Goal: Task Accomplishment & Management: Use online tool/utility

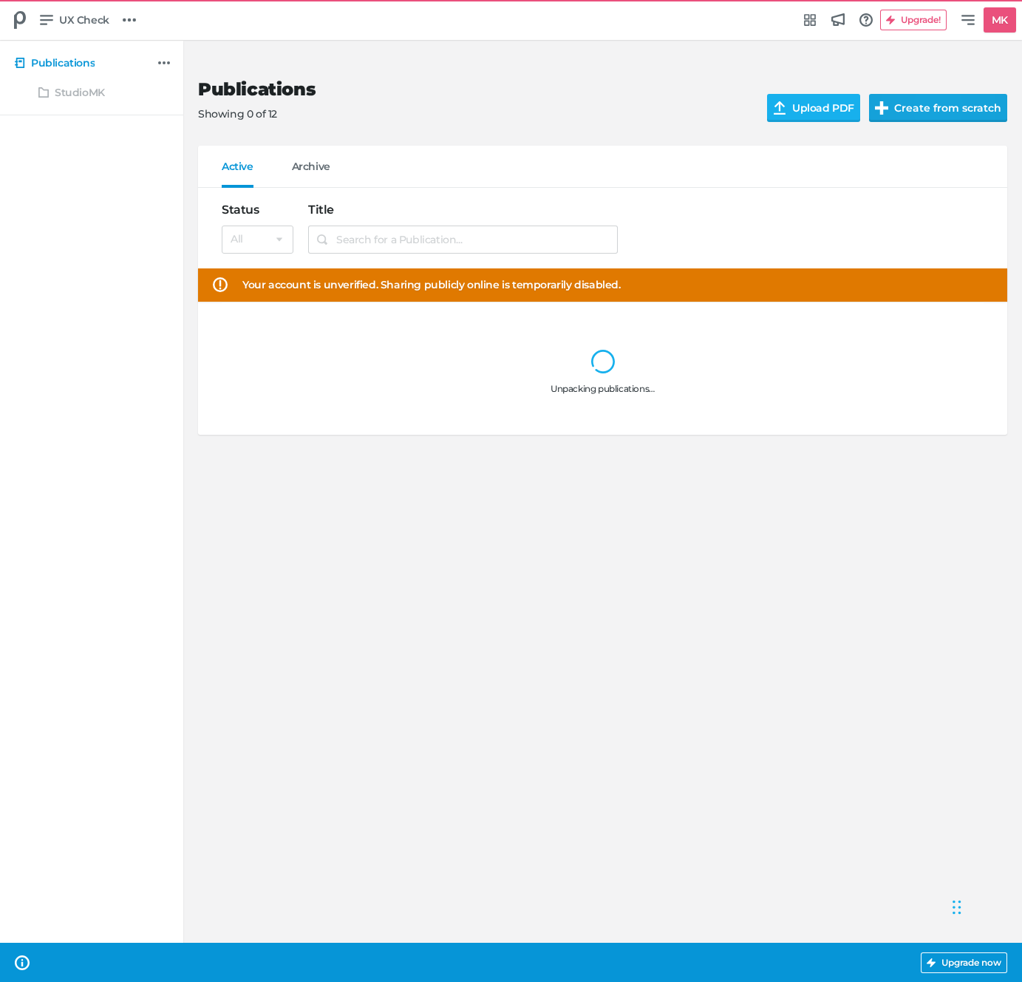
click at [902, 115] on button "Create from scratch" at bounding box center [938, 108] width 138 height 28
select select "se"
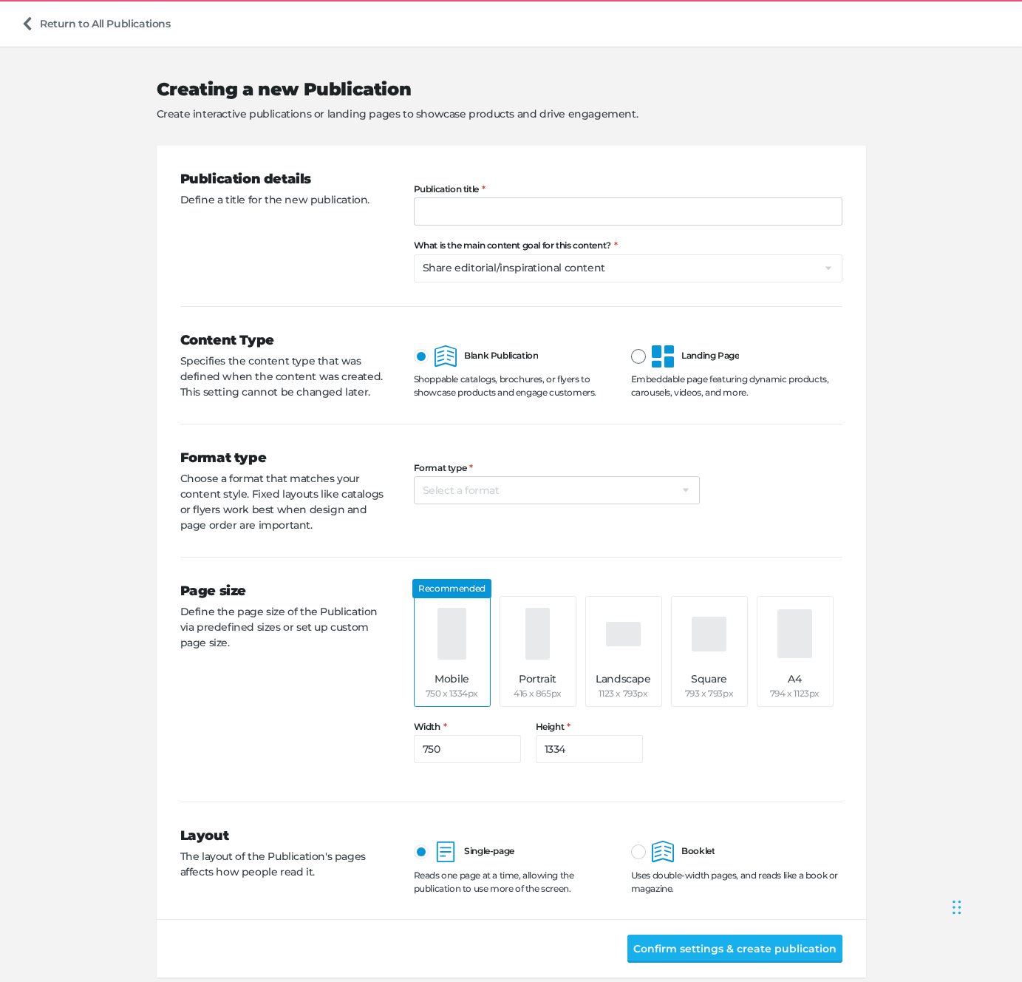
click at [667, 361] on icon at bounding box center [663, 356] width 22 height 22
click at [631, 345] on input "Landing Page" at bounding box center [631, 345] width 0 height 0
type input "360"
type input "800"
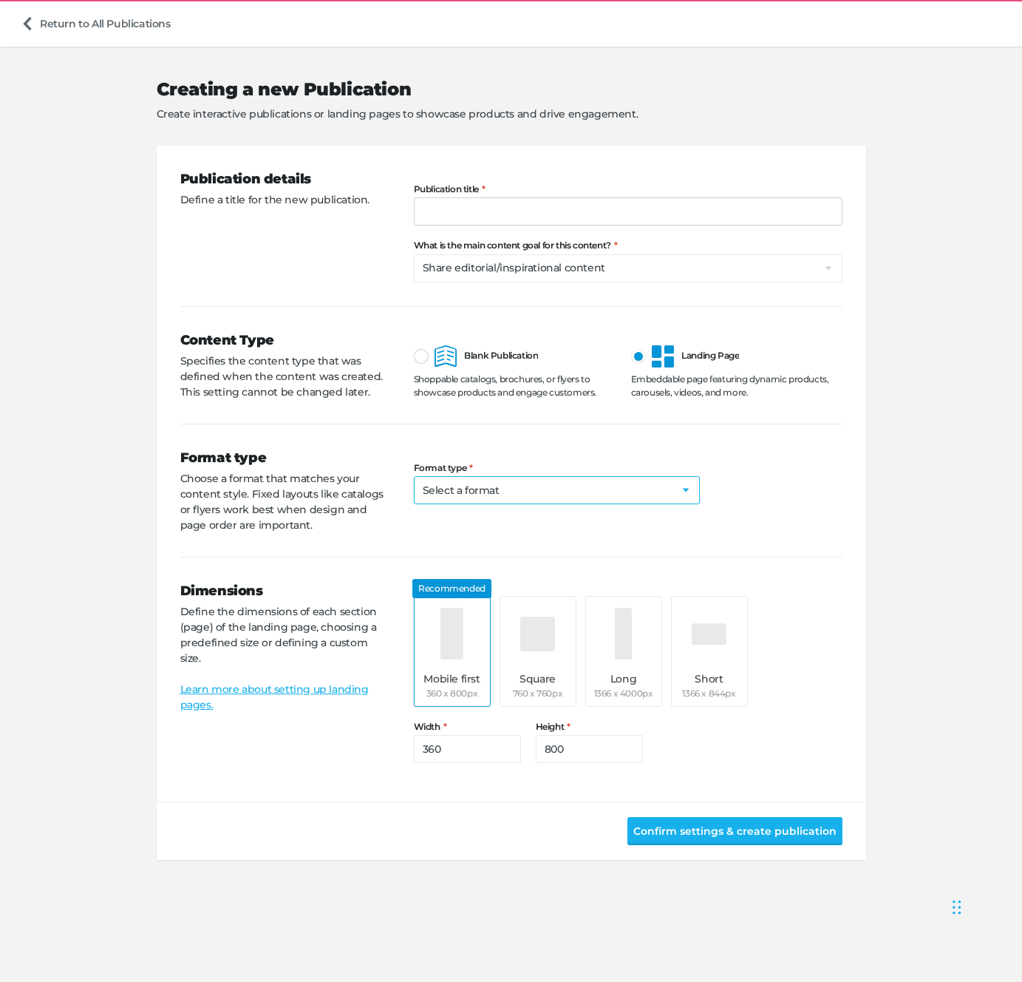
click at [440, 499] on select "Select a format Digital flyer Digital catalog Digital lookbook Digital magazine…" at bounding box center [557, 490] width 286 height 28
click at [469, 358] on span "Blank Publication" at bounding box center [487, 355] width 104 height 11
click at [414, 345] on input "Blank Publication" at bounding box center [414, 345] width 0 height 0
type input "750"
type input "1334"
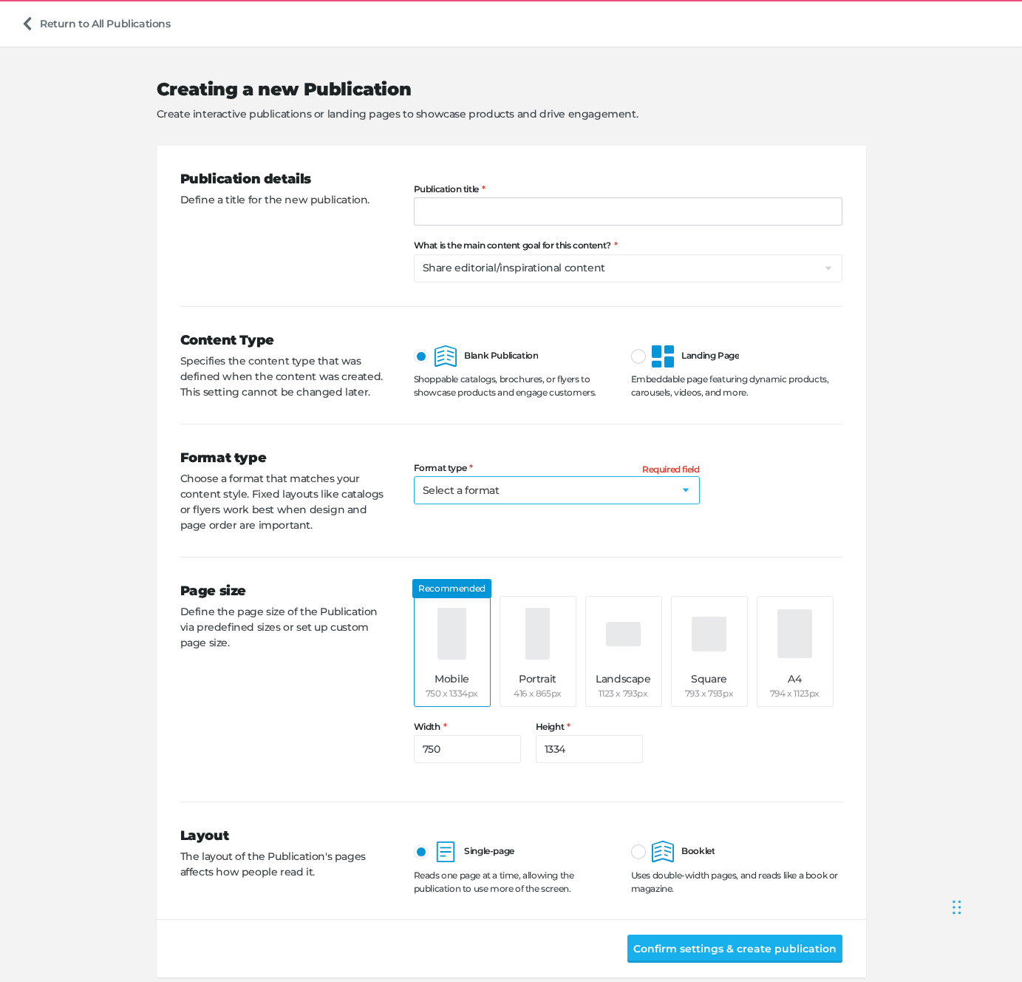
click at [497, 492] on select "Select a format Catalog Flyer Lookbook Magazine Brochure Direct mailer Social p…" at bounding box center [557, 490] width 286 height 28
click at [668, 349] on icon at bounding box center [663, 356] width 22 height 22
click at [631, 345] on input "Landing Page" at bounding box center [631, 345] width 0 height 0
type input "360"
type input "800"
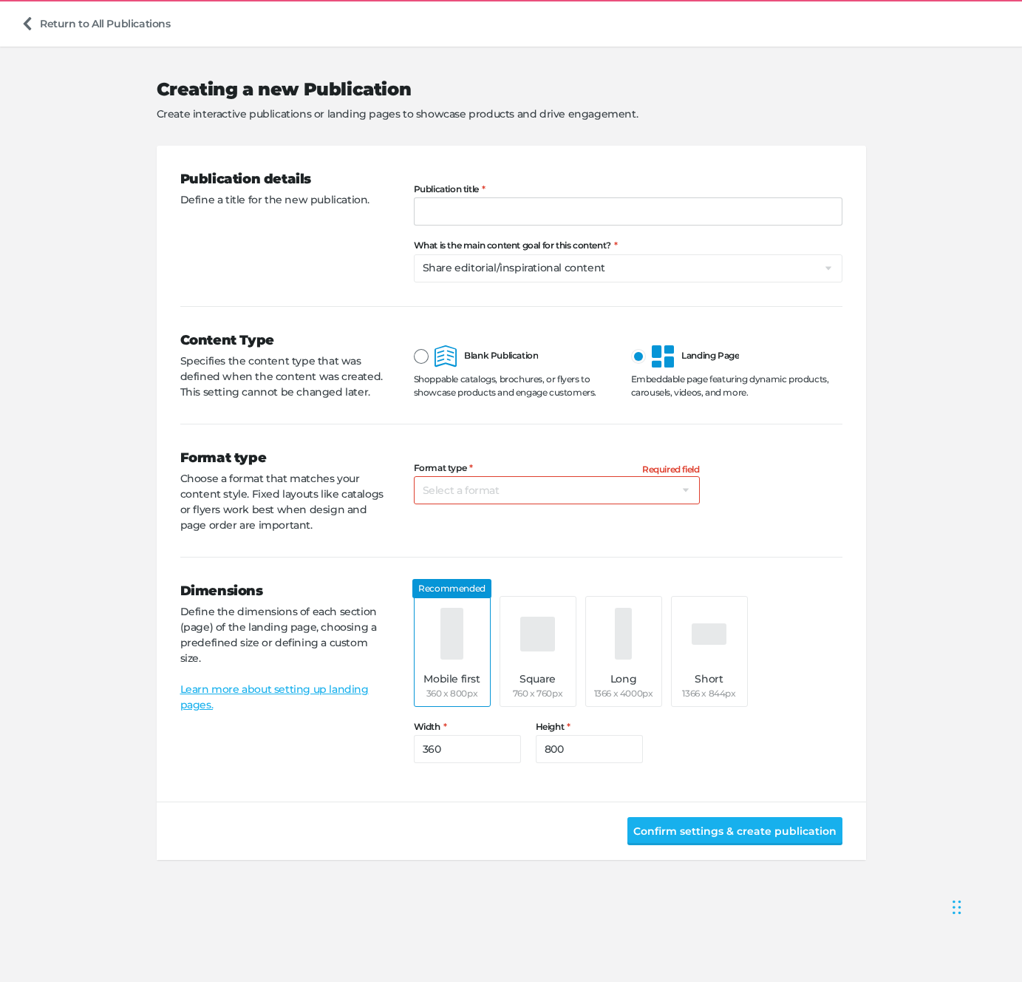
click at [447, 360] on icon at bounding box center [446, 356] width 22 height 22
click at [414, 345] on input "Blank Publication" at bounding box center [414, 345] width 0 height 0
type input "750"
type input "1334"
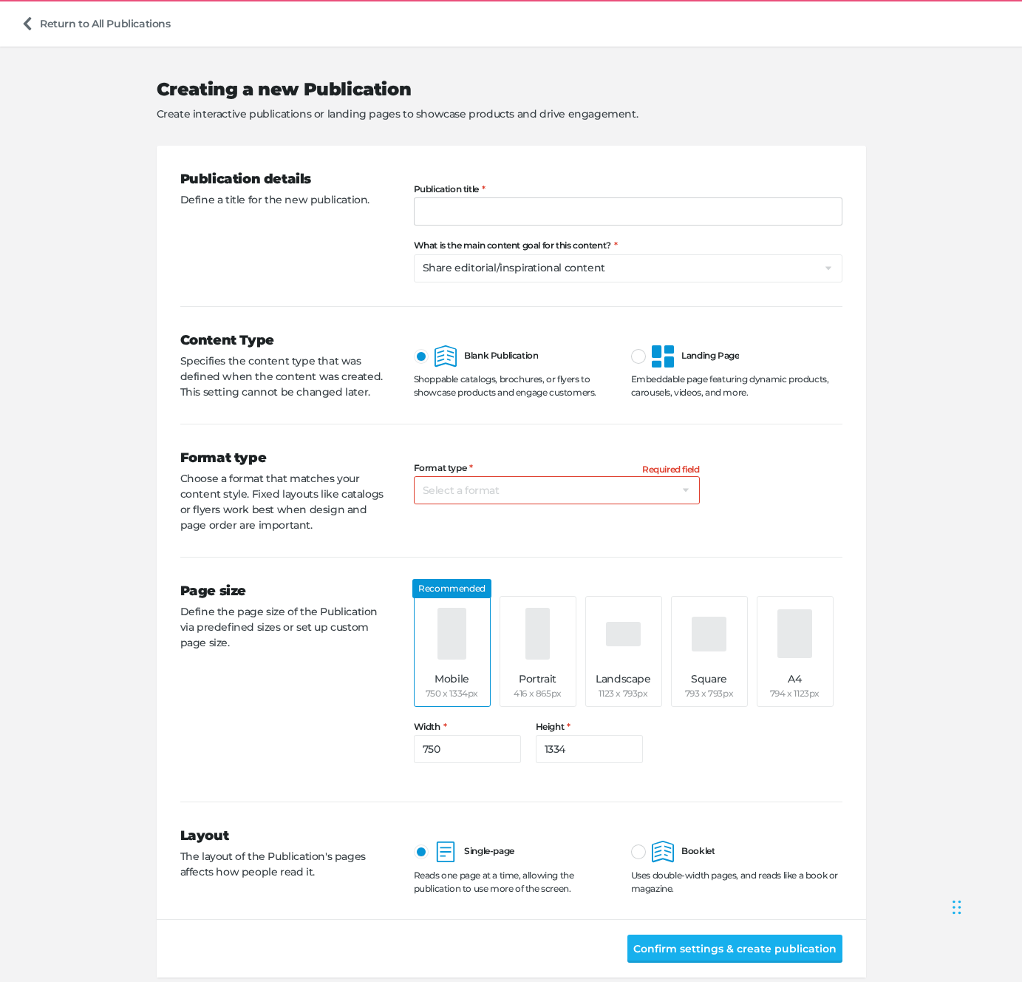
click at [559, 192] on label "Publication title" at bounding box center [628, 189] width 429 height 10
click at [559, 197] on input "Publication title" at bounding box center [628, 211] width 429 height 28
click at [808, 126] on div "Creating a new Publication Create interactive publications or landing pages to …" at bounding box center [512, 100] width 710 height 90
